Goal: Transaction & Acquisition: Purchase product/service

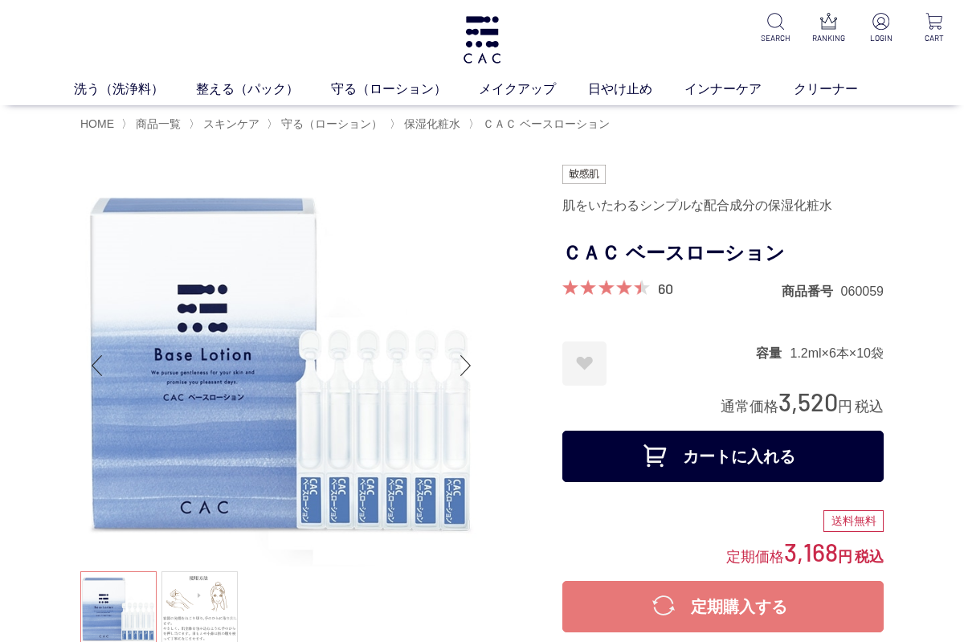
click at [637, 86] on link "日やけ止め" at bounding box center [636, 89] width 96 height 19
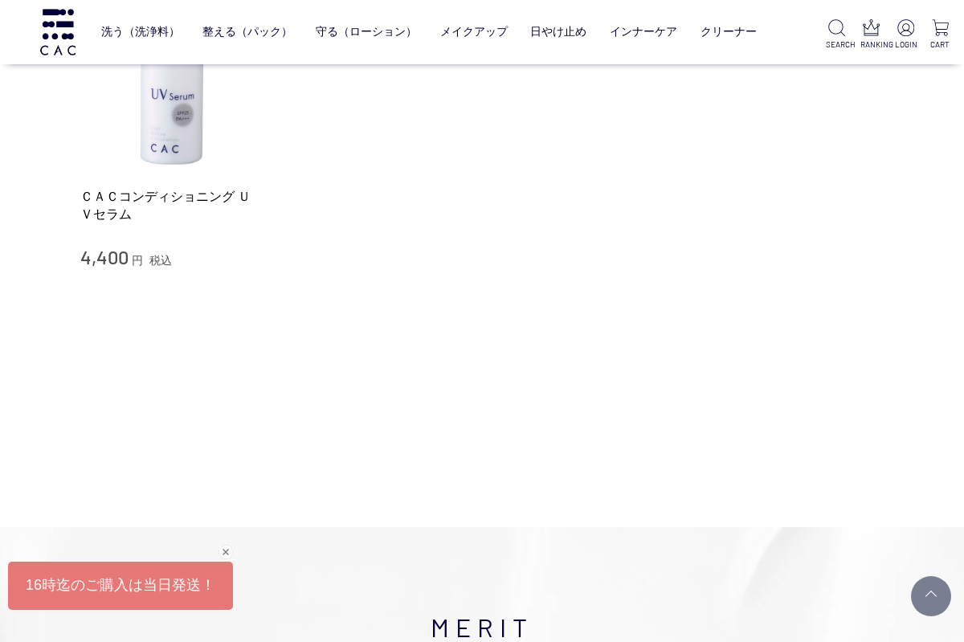
scroll to position [345, 0]
click at [140, 134] on img at bounding box center [171, 81] width 183 height 183
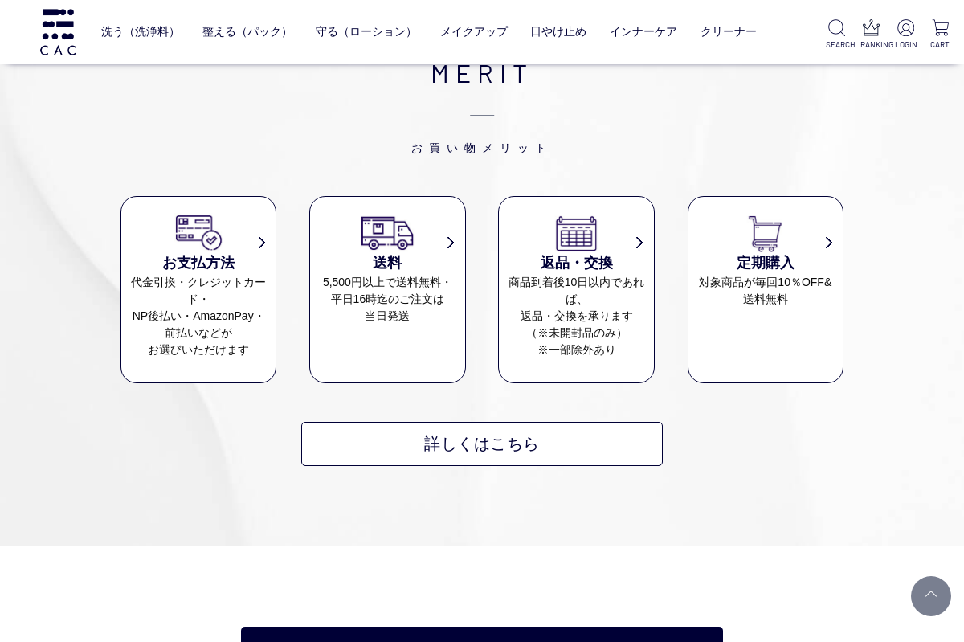
scroll to position [5815, 0]
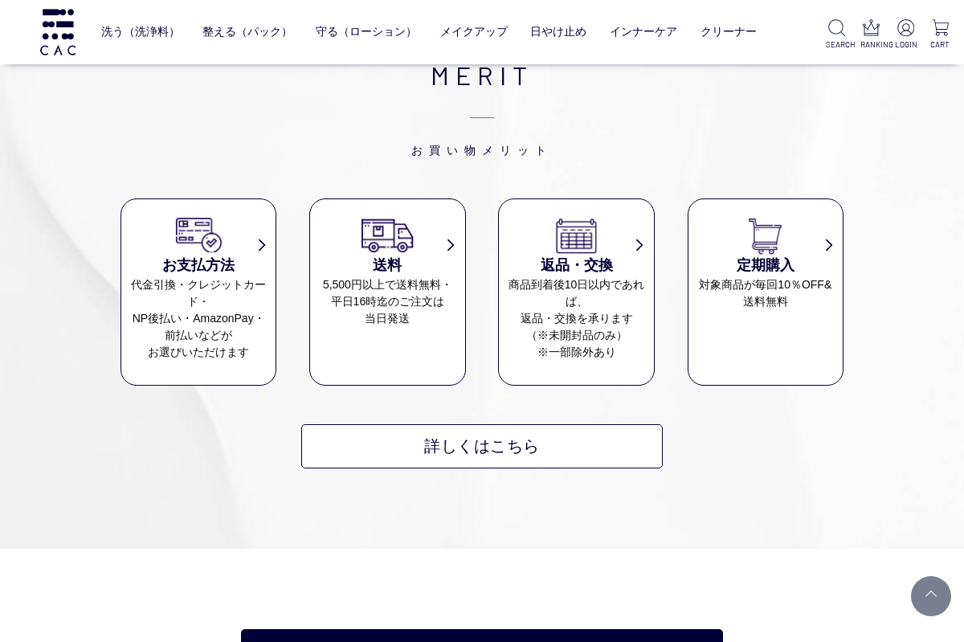
click at [199, 215] on img at bounding box center [198, 234] width 55 height 39
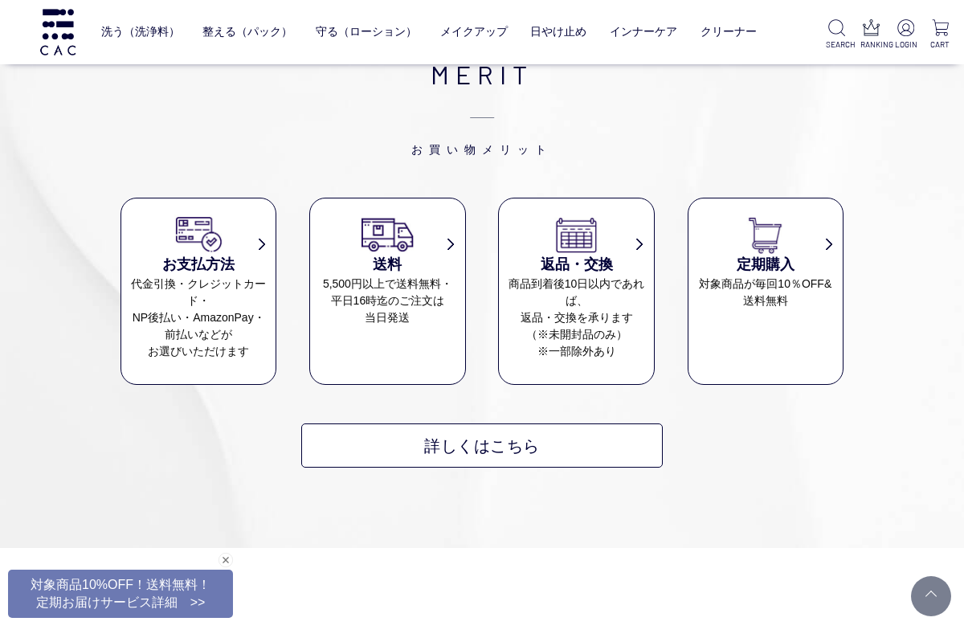
scroll to position [2911, 0]
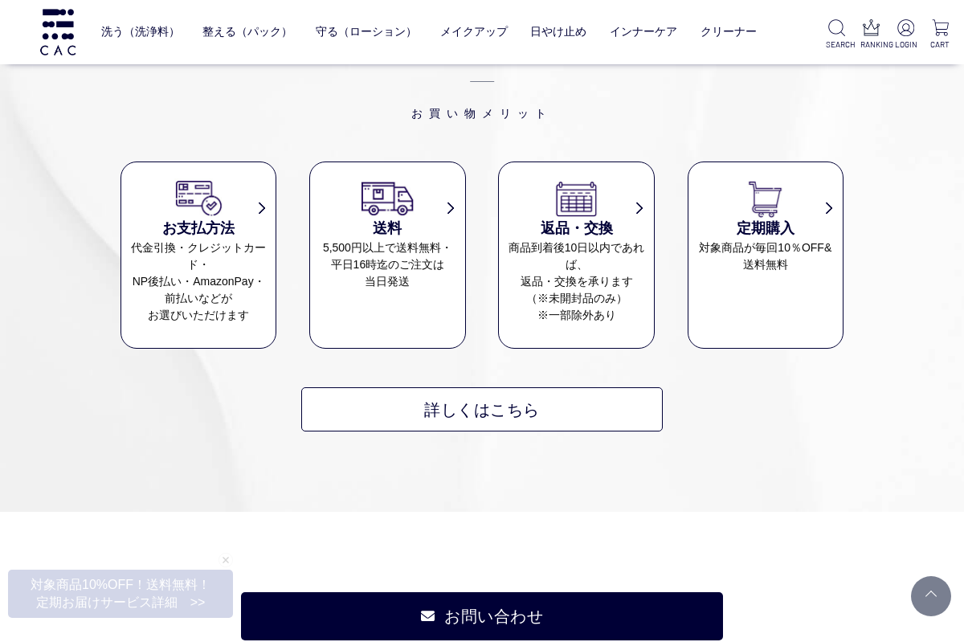
click at [793, 239] on dd "対象商品が毎回10％OFF& 送料無料" at bounding box center [766, 256] width 154 height 34
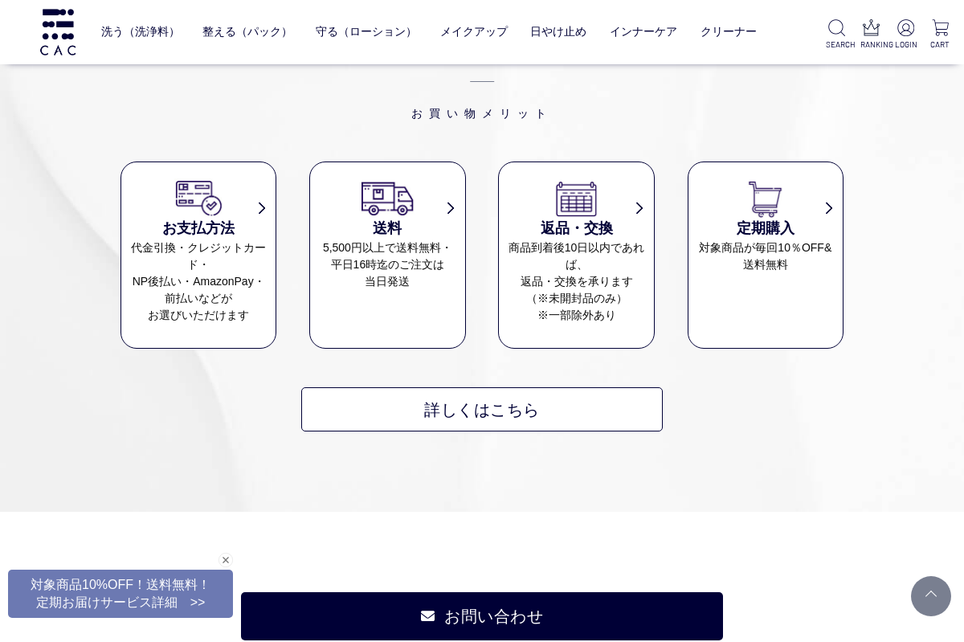
scroll to position [2947, 0]
